Goal: Find specific page/section: Find specific page/section

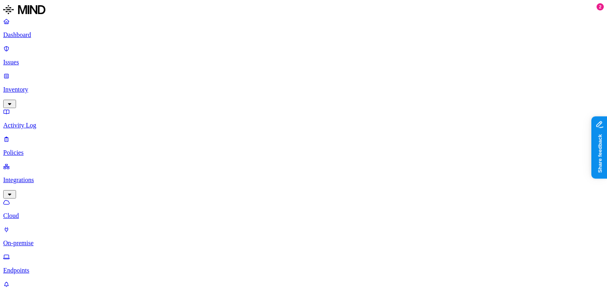
click at [52, 86] on p "Inventory" at bounding box center [303, 89] width 601 height 7
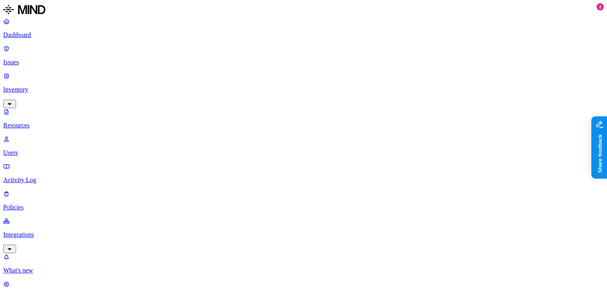
drag, startPoint x: 203, startPoint y: 43, endPoint x: 217, endPoint y: 43, distance: 13.7
drag, startPoint x: 217, startPoint y: 43, endPoint x: 227, endPoint y: 43, distance: 10.4
click at [56, 30] on link "Dashboard" at bounding box center [303, 28] width 601 height 21
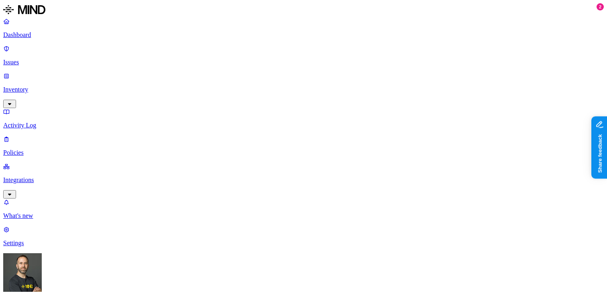
click at [60, 86] on p "Inventory" at bounding box center [303, 89] width 601 height 7
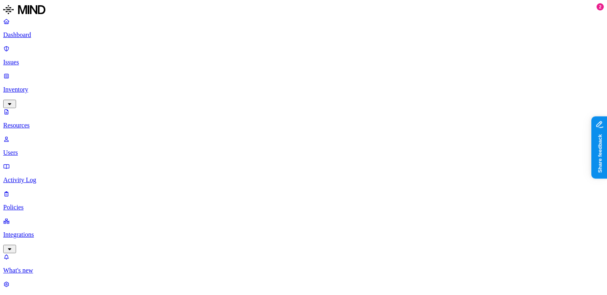
click at [47, 149] on p "Users" at bounding box center [303, 152] width 601 height 7
click at [47, 122] on p "Resources" at bounding box center [303, 125] width 601 height 7
click at [49, 36] on p "Dashboard" at bounding box center [303, 34] width 601 height 7
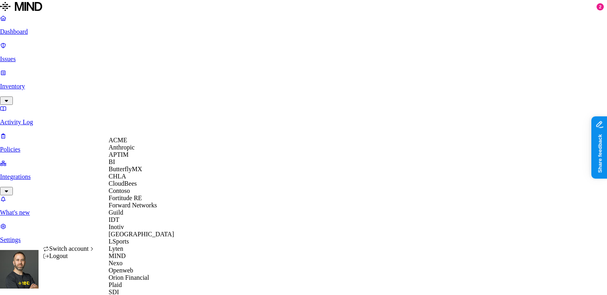
scroll to position [283, 0]
click at [140, 294] on span "Southern [US_STATE] Health" at bounding box center [148, 298] width 78 height 7
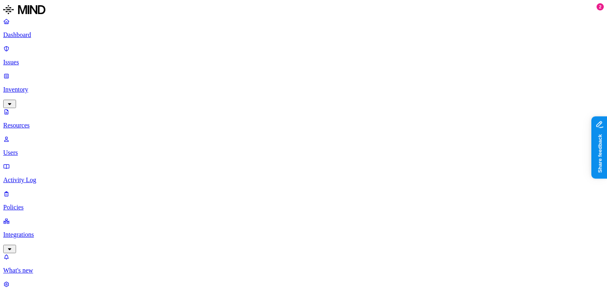
click at [59, 200] on nav "Dashboard Issues Inventory Resources Users Activity Log Policies Integrations W…" at bounding box center [303, 159] width 601 height 283
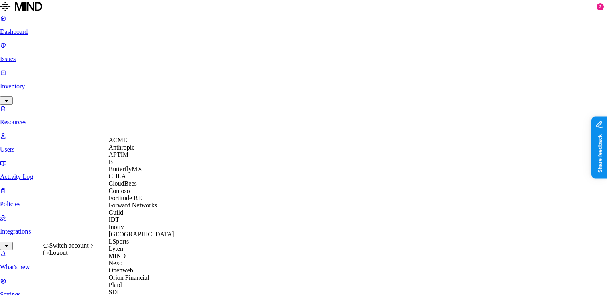
scroll to position [270, 0]
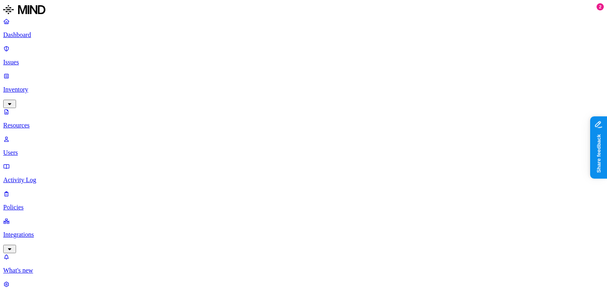
click at [55, 38] on p "Dashboard" at bounding box center [303, 34] width 601 height 7
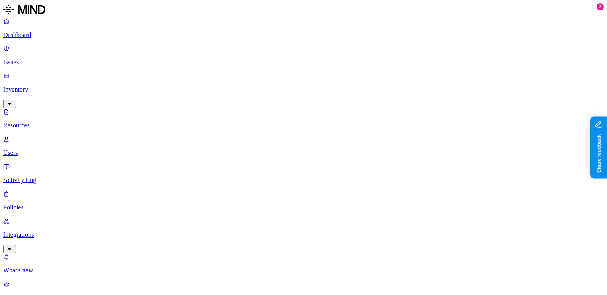
click at [49, 36] on p "Dashboard" at bounding box center [303, 34] width 601 height 7
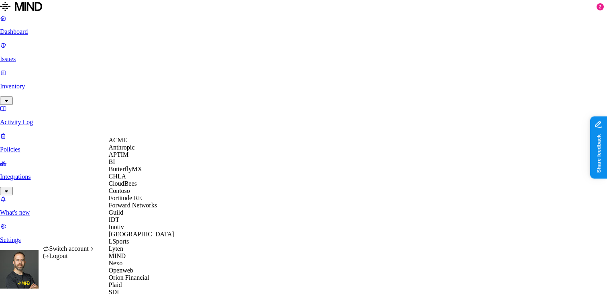
scroll to position [53, 0]
click at [139, 183] on div "CloudBees" at bounding box center [148, 183] width 78 height 7
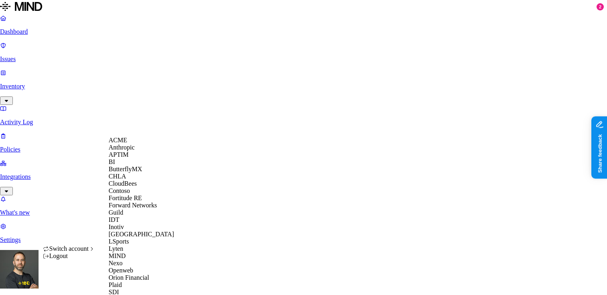
scroll to position [283, 0]
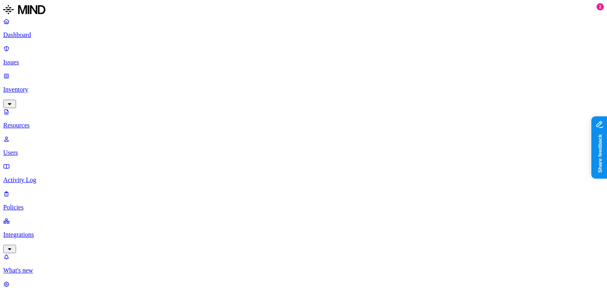
scroll to position [75, 0]
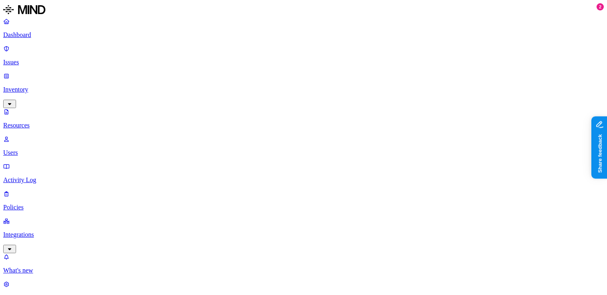
click at [41, 37] on p "Dashboard" at bounding box center [303, 34] width 601 height 7
